Goal: Transaction & Acquisition: Book appointment/travel/reservation

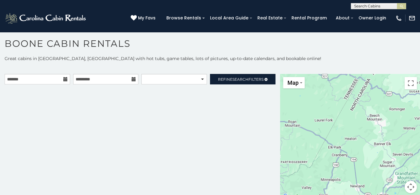
scroll to position [3, 0]
click at [46, 83] on input "text" at bounding box center [38, 79] width 66 height 10
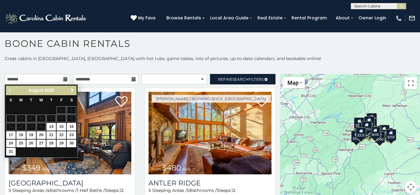
click at [70, 90] on span "Next" at bounding box center [72, 90] width 5 height 5
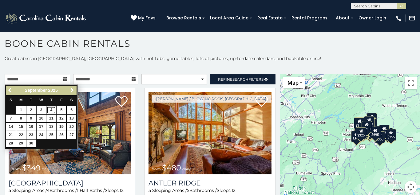
click at [51, 110] on link "4" at bounding box center [51, 110] width 10 height 8
type input "**********"
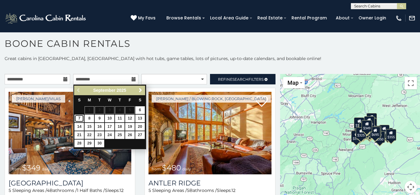
click at [81, 119] on link "7" at bounding box center [79, 118] width 10 height 8
type input "**********"
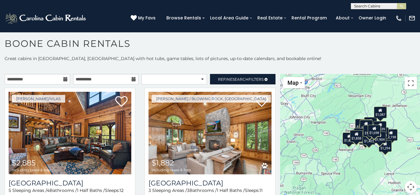
click at [165, 69] on p at bounding box center [210, 68] width 420 height 6
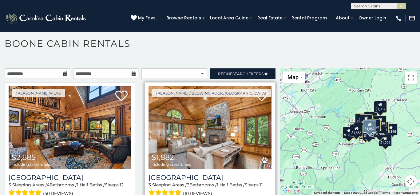
click at [275, 110] on div "[PERSON_NAME] / Blowing Rock, [GEOGRAPHIC_DATA] $1,882 including taxes & fees […" at bounding box center [210, 148] width 131 height 133
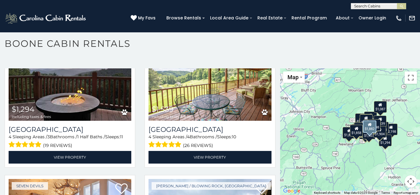
scroll to position [1736, 0]
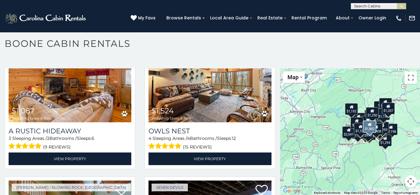
scroll to position [1158, 0]
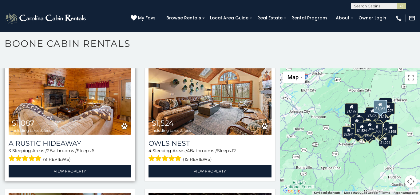
click at [85, 106] on img at bounding box center [70, 93] width 123 height 82
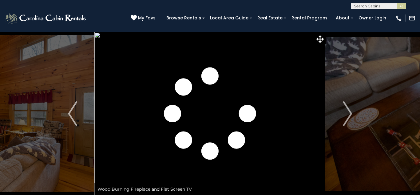
click at [344, 122] on img "Next" at bounding box center [347, 113] width 9 height 25
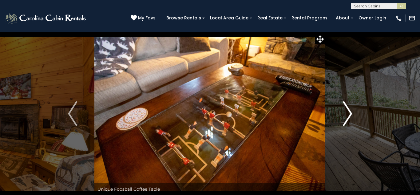
click at [343, 122] on img "Next" at bounding box center [347, 113] width 9 height 25
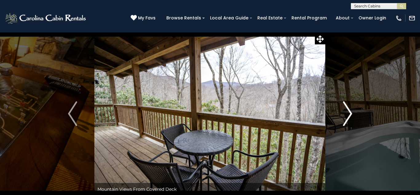
click at [343, 122] on img "Next" at bounding box center [347, 113] width 9 height 25
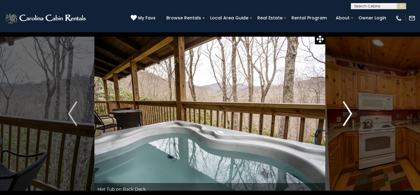
click at [343, 122] on img "Next" at bounding box center [347, 113] width 9 height 25
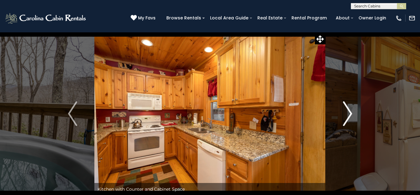
click at [343, 122] on img "Next" at bounding box center [347, 113] width 9 height 25
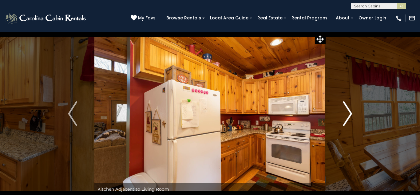
click at [343, 122] on img "Next" at bounding box center [347, 113] width 9 height 25
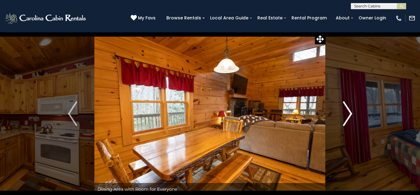
click at [343, 122] on img "Next" at bounding box center [347, 113] width 9 height 25
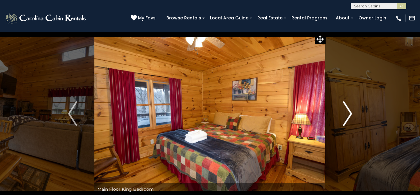
click at [343, 122] on img "Next" at bounding box center [347, 113] width 9 height 25
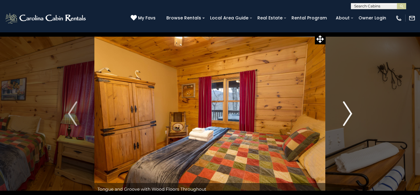
click at [343, 122] on img "Next" at bounding box center [347, 113] width 9 height 25
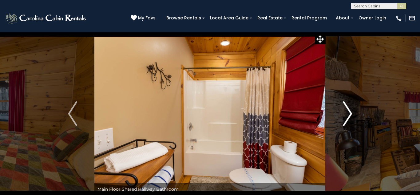
click at [343, 122] on img "Next" at bounding box center [347, 113] width 9 height 25
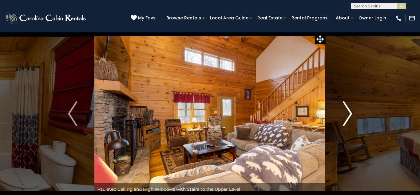
click at [343, 122] on img "Next" at bounding box center [347, 113] width 9 height 25
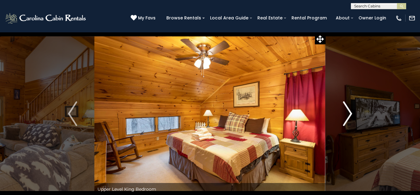
click at [343, 122] on img "Next" at bounding box center [347, 113] width 9 height 25
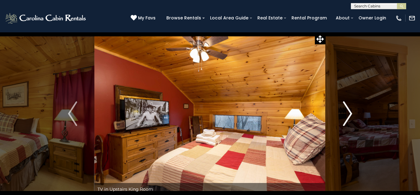
click at [343, 122] on img "Next" at bounding box center [347, 113] width 9 height 25
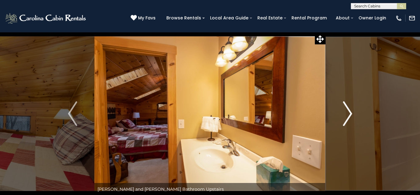
click at [343, 122] on img "Next" at bounding box center [347, 113] width 9 height 25
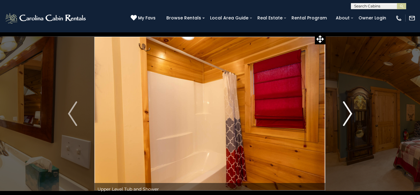
click at [343, 122] on img "Next" at bounding box center [347, 113] width 9 height 25
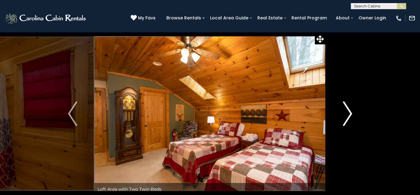
click at [343, 122] on img "Next" at bounding box center [347, 113] width 9 height 25
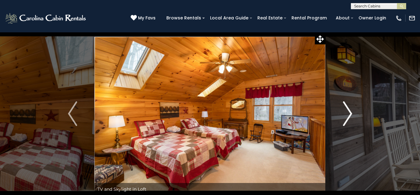
click at [343, 122] on img "Next" at bounding box center [347, 113] width 9 height 25
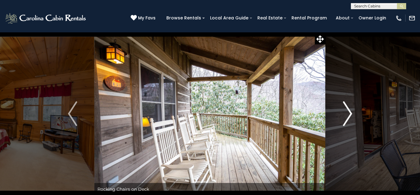
click at [343, 122] on img "Next" at bounding box center [347, 113] width 9 height 25
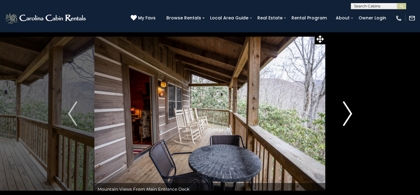
click at [343, 122] on img "Next" at bounding box center [347, 113] width 9 height 25
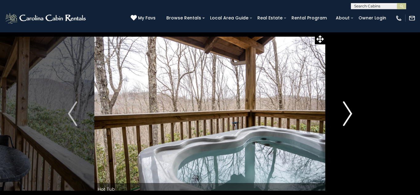
click at [343, 122] on img "Next" at bounding box center [347, 113] width 9 height 25
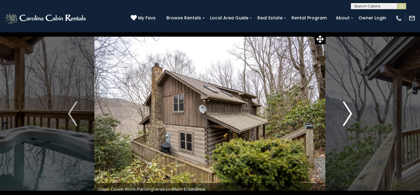
click at [343, 122] on img "Next" at bounding box center [347, 113] width 9 height 25
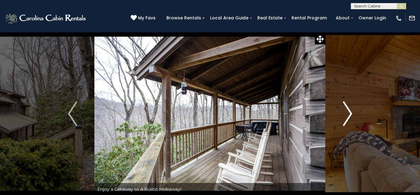
click at [343, 122] on img "Next" at bounding box center [347, 113] width 9 height 25
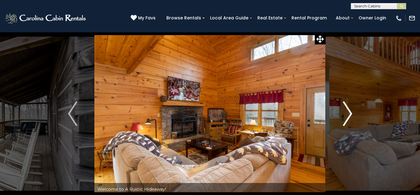
click at [343, 122] on img "Next" at bounding box center [347, 113] width 9 height 25
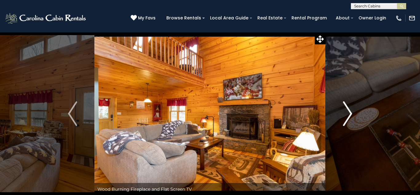
click at [343, 122] on img "Next" at bounding box center [347, 113] width 9 height 25
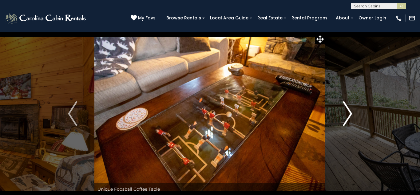
click at [343, 122] on img "Next" at bounding box center [347, 113] width 9 height 25
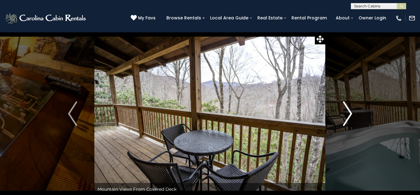
click at [343, 122] on img "Next" at bounding box center [347, 113] width 9 height 25
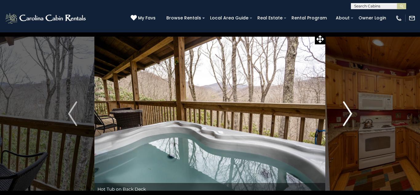
click at [343, 122] on img "Next" at bounding box center [347, 113] width 9 height 25
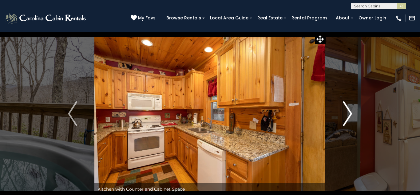
click at [343, 122] on img "Next" at bounding box center [347, 113] width 9 height 25
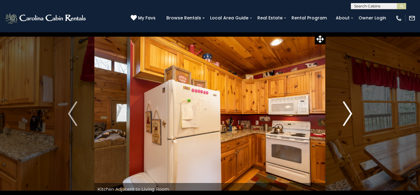
click at [343, 122] on img "Next" at bounding box center [347, 113] width 9 height 25
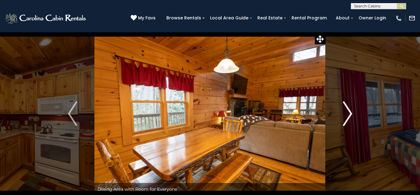
click at [343, 122] on img "Next" at bounding box center [347, 113] width 9 height 25
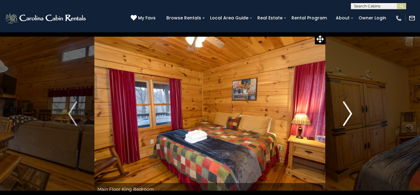
click at [343, 122] on img "Next" at bounding box center [347, 113] width 9 height 25
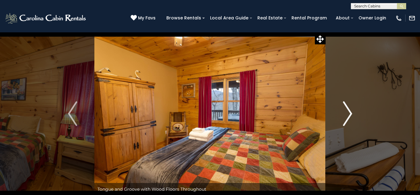
click at [343, 122] on img "Next" at bounding box center [347, 113] width 9 height 25
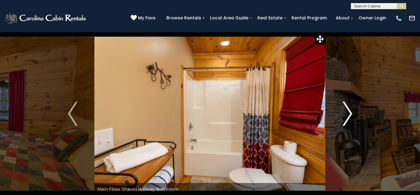
click at [343, 122] on img "Next" at bounding box center [347, 113] width 9 height 25
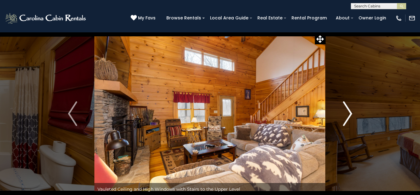
click at [343, 122] on img "Next" at bounding box center [347, 113] width 9 height 25
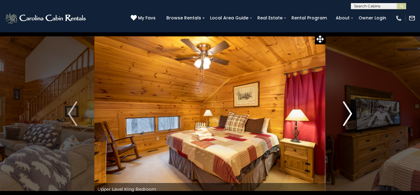
click at [343, 122] on img "Next" at bounding box center [347, 113] width 9 height 25
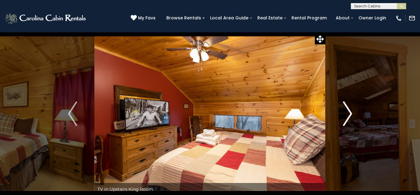
click at [343, 122] on img "Next" at bounding box center [347, 113] width 9 height 25
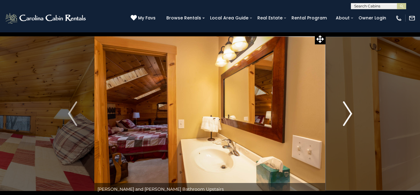
click at [343, 122] on img "Next" at bounding box center [347, 113] width 9 height 25
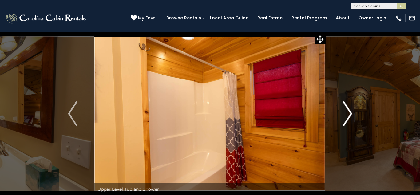
click at [343, 122] on img "Next" at bounding box center [347, 113] width 9 height 25
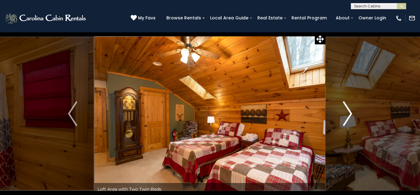
click at [343, 122] on img "Next" at bounding box center [347, 113] width 9 height 25
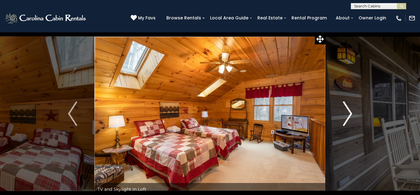
click at [343, 122] on img "Next" at bounding box center [347, 113] width 9 height 25
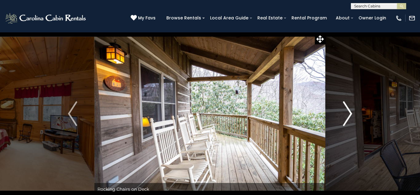
click at [343, 122] on img "Next" at bounding box center [347, 113] width 9 height 25
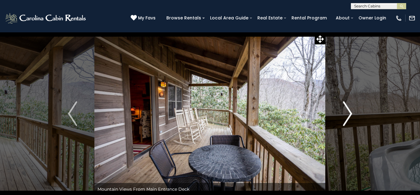
click at [343, 122] on img "Next" at bounding box center [347, 113] width 9 height 25
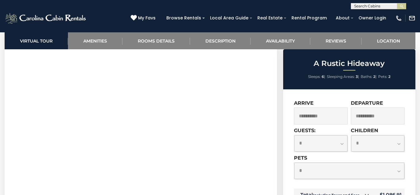
scroll to position [271, 0]
click at [339, 142] on select "**********" at bounding box center [321, 143] width 53 height 16
click at [295, 135] on select "**********" at bounding box center [321, 143] width 53 height 16
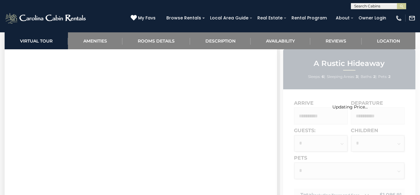
select select "*"
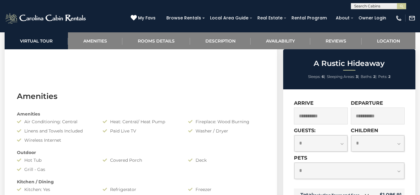
scroll to position [430, 0]
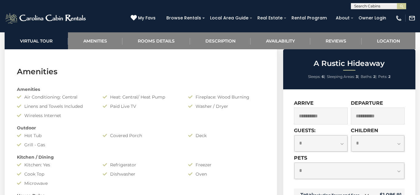
click at [376, 142] on select "**********" at bounding box center [377, 143] width 53 height 16
select select "*"
click at [351, 135] on select "**********" at bounding box center [377, 143] width 53 height 16
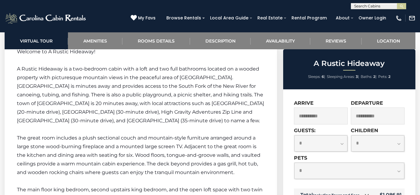
scroll to position [813, 0]
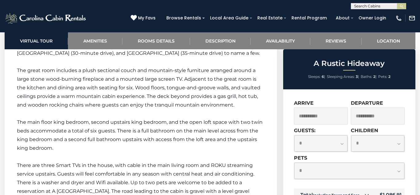
click at [334, 185] on div "**********" at bounding box center [349, 172] width 111 height 34
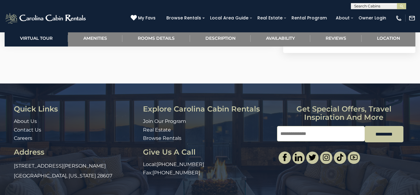
scroll to position [1551, 0]
